Goal: Transaction & Acquisition: Purchase product/service

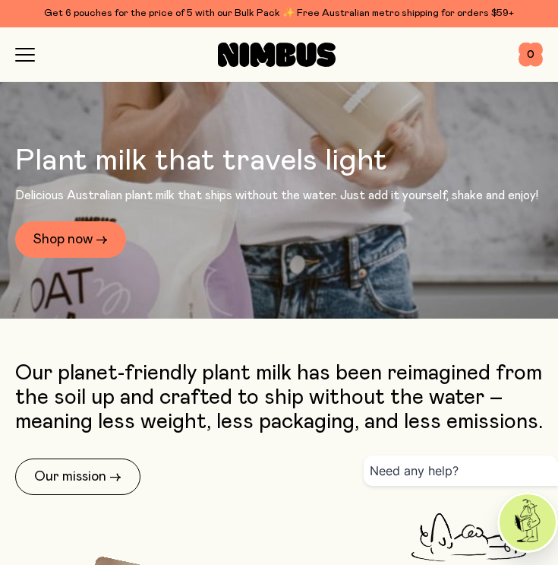
scroll to position [222, 0]
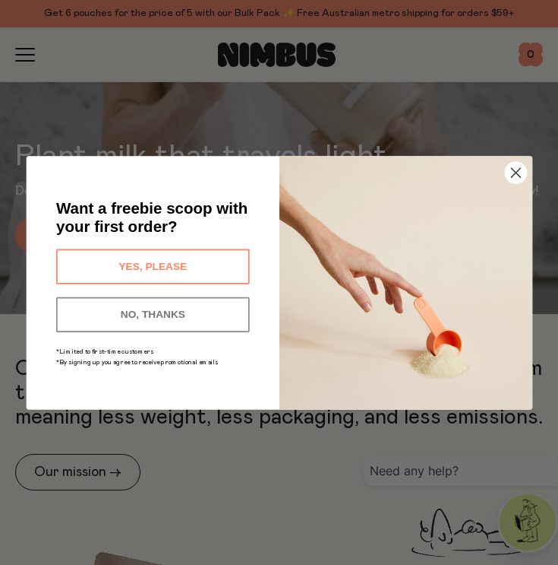
click at [82, 230] on span "Want a freebie scoop with your first order?" at bounding box center [151, 217] width 191 height 36
click at [200, 308] on button "NO, THANKS" at bounding box center [153, 313] width 194 height 35
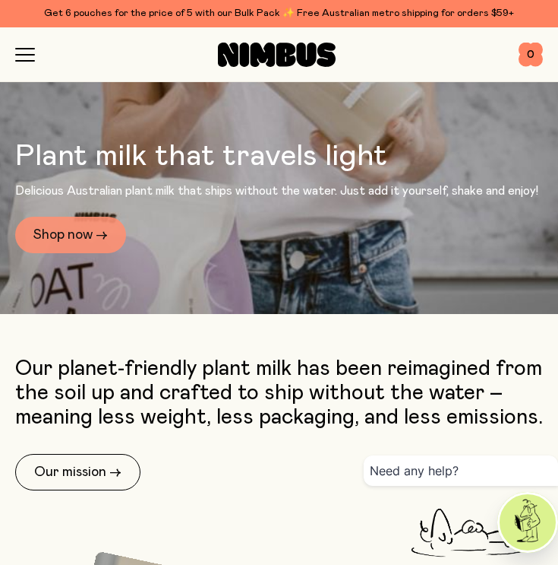
click at [94, 229] on link "Shop now →" at bounding box center [70, 235] width 111 height 36
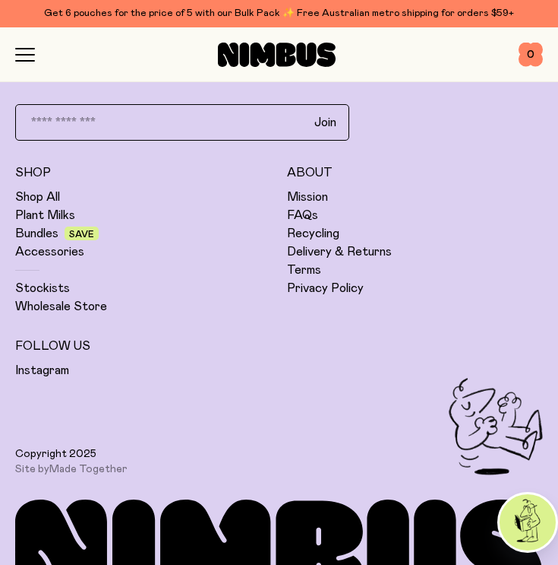
scroll to position [8242, 0]
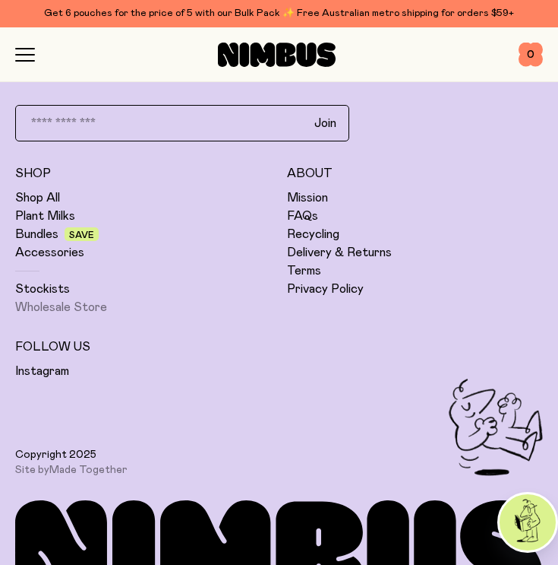
click at [93, 305] on link "Wholesale Store" at bounding box center [61, 306] width 92 height 15
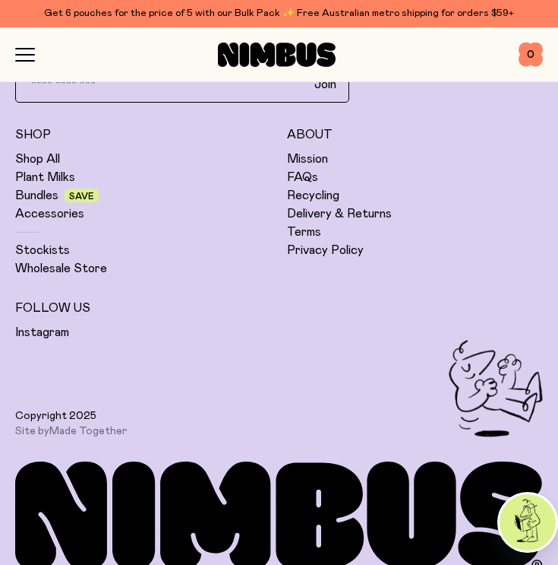
scroll to position [8301, 0]
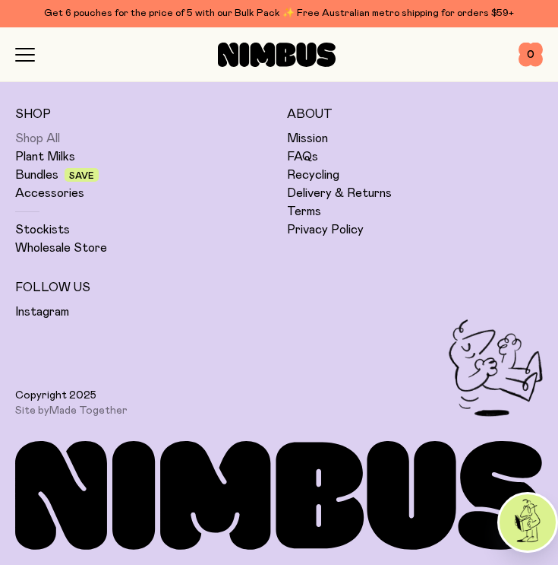
click at [47, 140] on link "Shop All" at bounding box center [37, 138] width 45 height 15
click at [43, 136] on link "Shop All" at bounding box center [37, 138] width 45 height 15
click at [43, 175] on link "Bundles" at bounding box center [36, 174] width 43 height 15
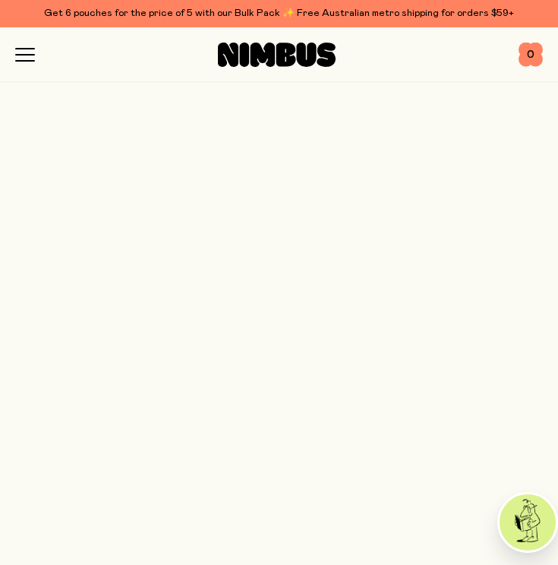
click at [43, 175] on link "Bundles" at bounding box center [36, 174] width 43 height 15
